Goal: Task Accomplishment & Management: Use online tool/utility

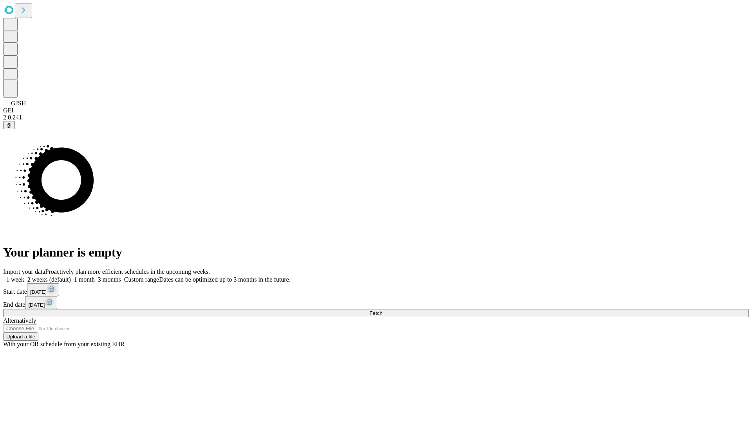
click at [382, 310] on span "Fetch" at bounding box center [376, 313] width 13 height 6
